Goal: Task Accomplishment & Management: Manage account settings

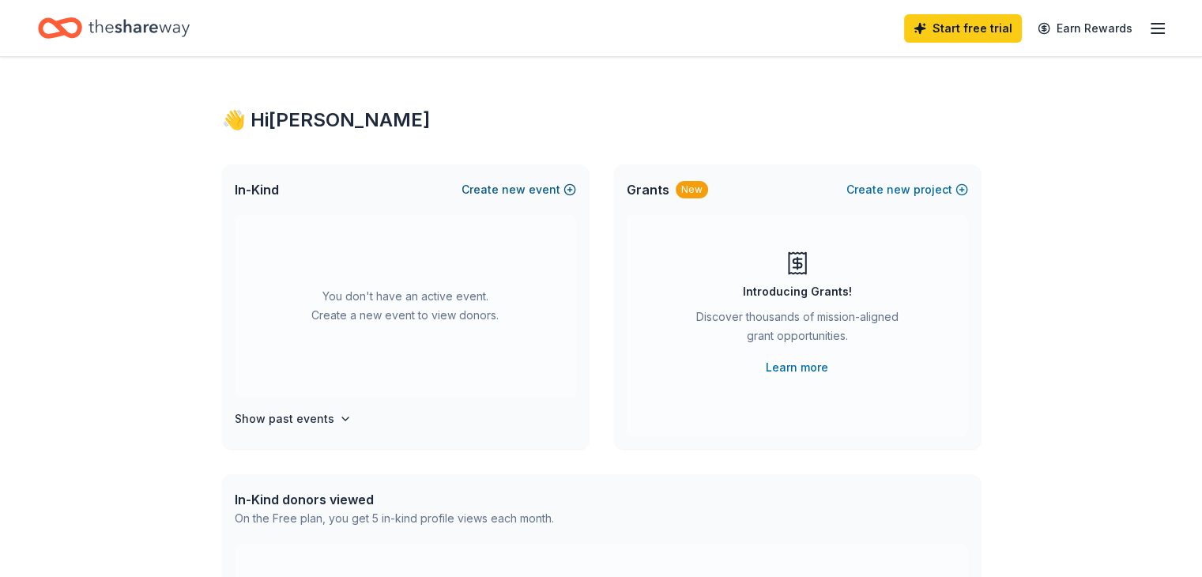
click at [544, 191] on button "Create new event" at bounding box center [519, 189] width 115 height 19
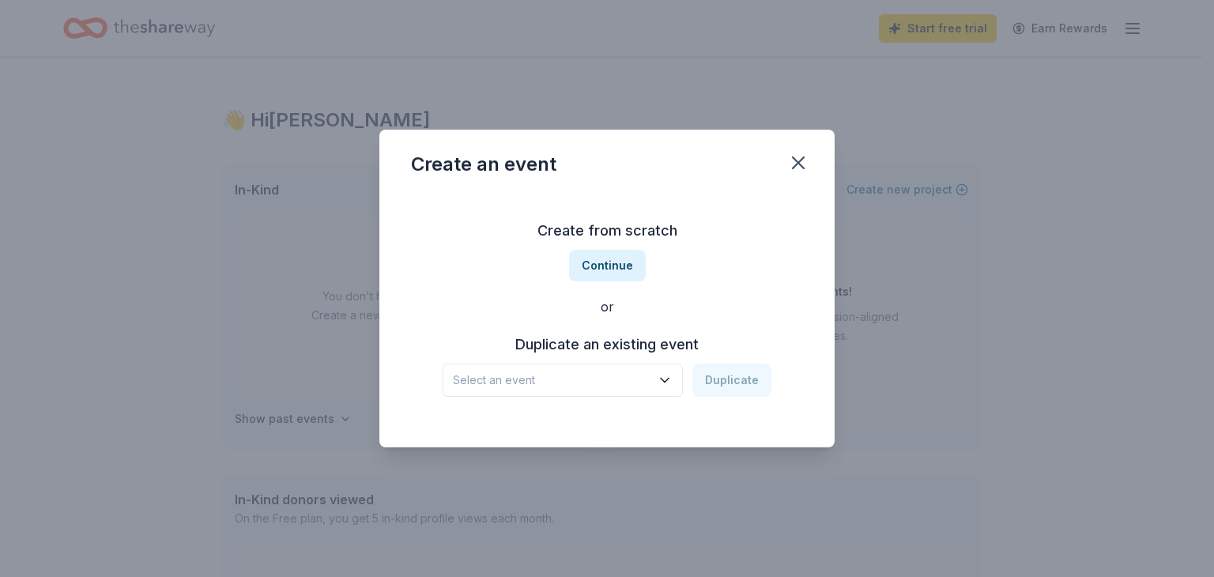
click at [667, 380] on icon "button" at bounding box center [665, 380] width 16 height 16
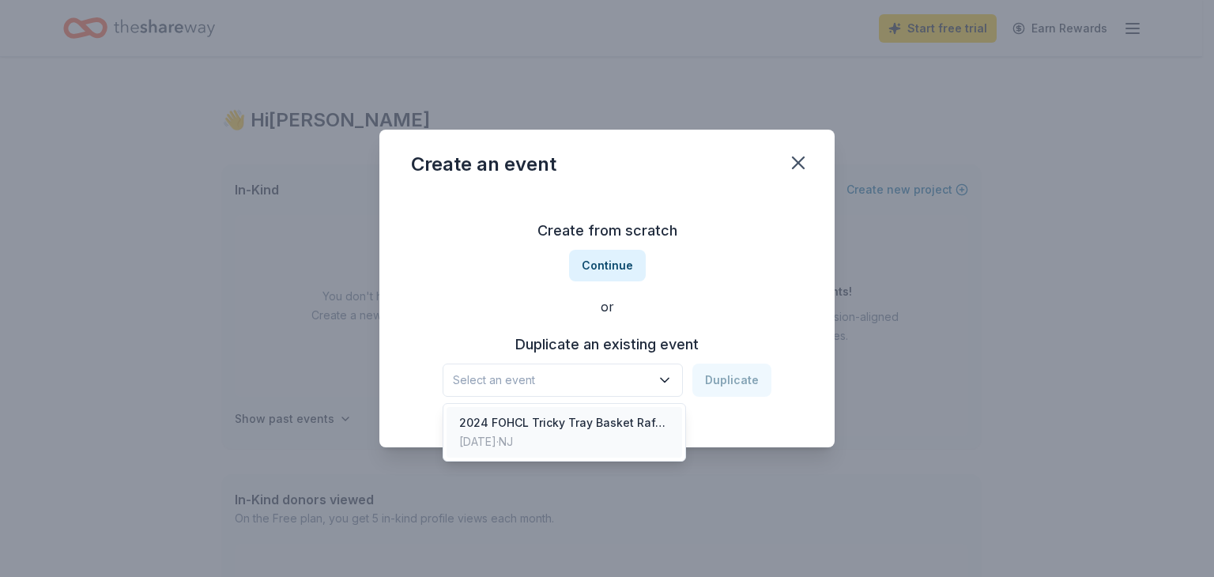
click at [645, 425] on div "2024 FOHCL Tricky Tray Basket Raffle" at bounding box center [564, 422] width 210 height 19
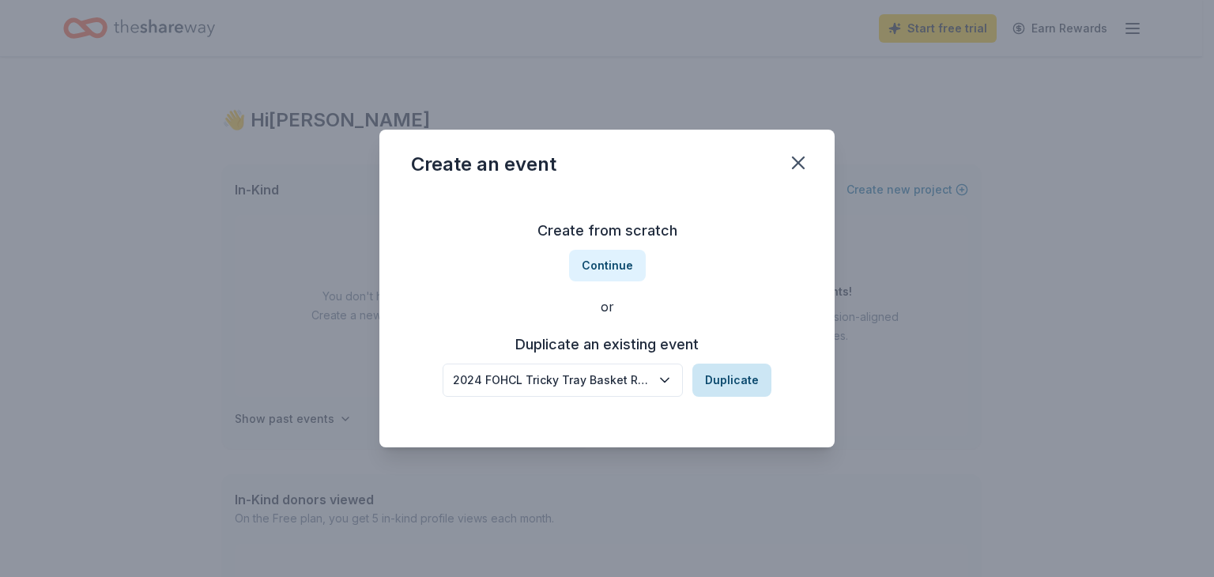
click at [730, 379] on button "Duplicate" at bounding box center [731, 380] width 79 height 33
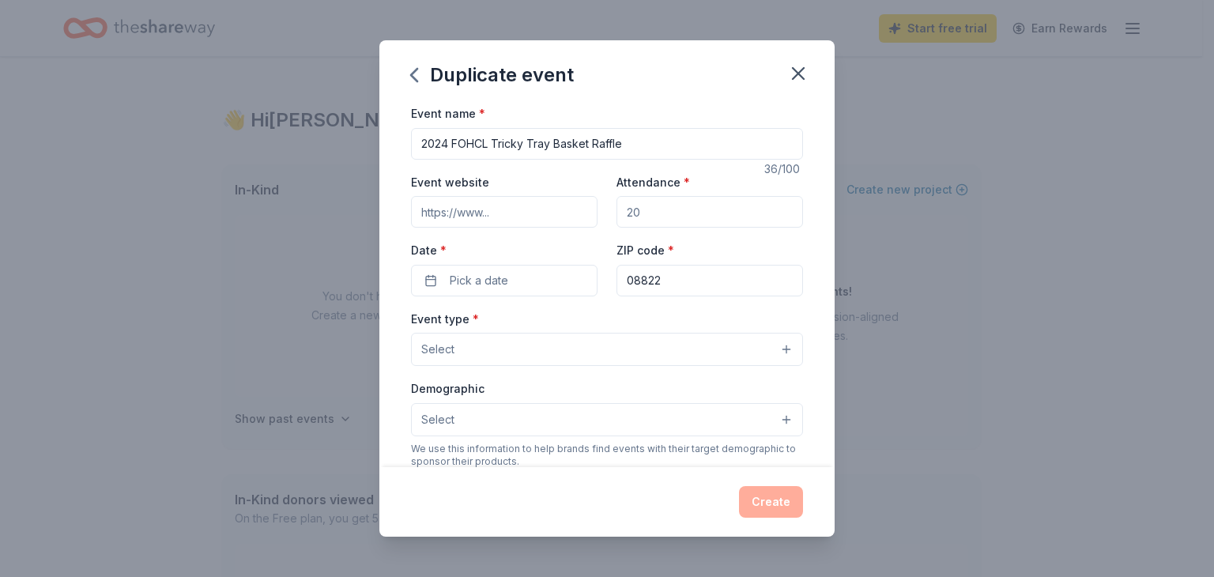
drag, startPoint x: 439, startPoint y: 140, endPoint x: 447, endPoint y: 147, distance: 10.6
click at [447, 147] on input "2024 FOHCL Tricky Tray Basket Raffle" at bounding box center [607, 144] width 392 height 32
type input "2025 FOHCL Tricky Tray Basket Raffle"
drag, startPoint x: 646, startPoint y: 209, endPoint x: 620, endPoint y: 213, distance: 26.4
click at [620, 213] on input "Attendance *" at bounding box center [709, 212] width 187 height 32
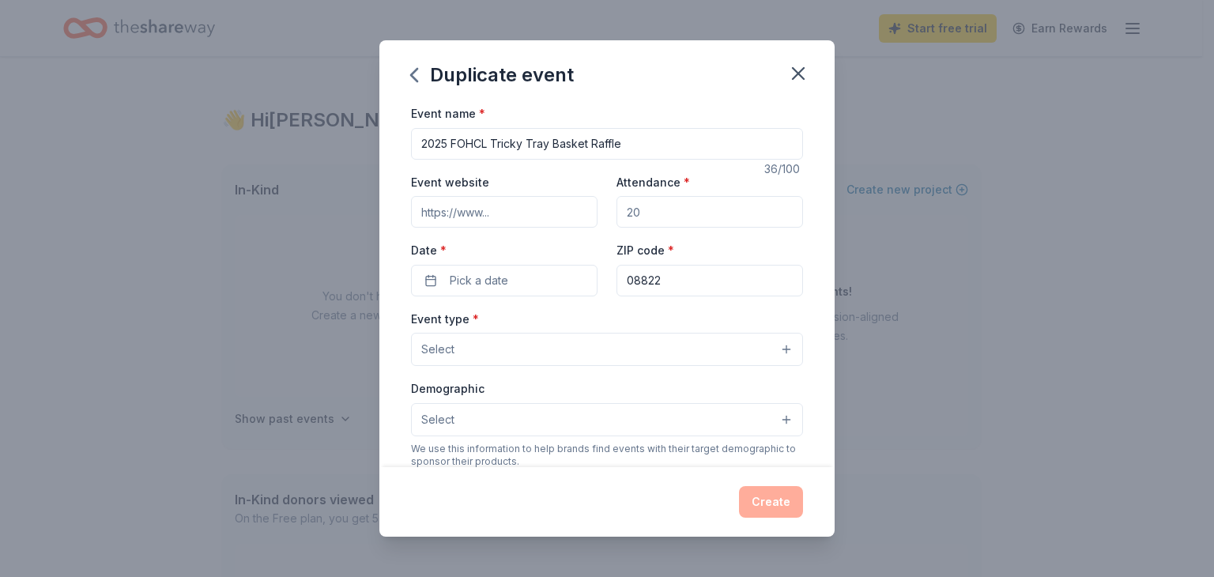
drag, startPoint x: 617, startPoint y: 210, endPoint x: 637, endPoint y: 213, distance: 19.9
click at [635, 213] on input "Attendance *" at bounding box center [709, 212] width 187 height 32
type input "75"
click at [799, 75] on icon "button" at bounding box center [798, 73] width 11 height 11
click at [806, 77] on icon "button" at bounding box center [798, 73] width 22 height 22
